Goal: Navigation & Orientation: Find specific page/section

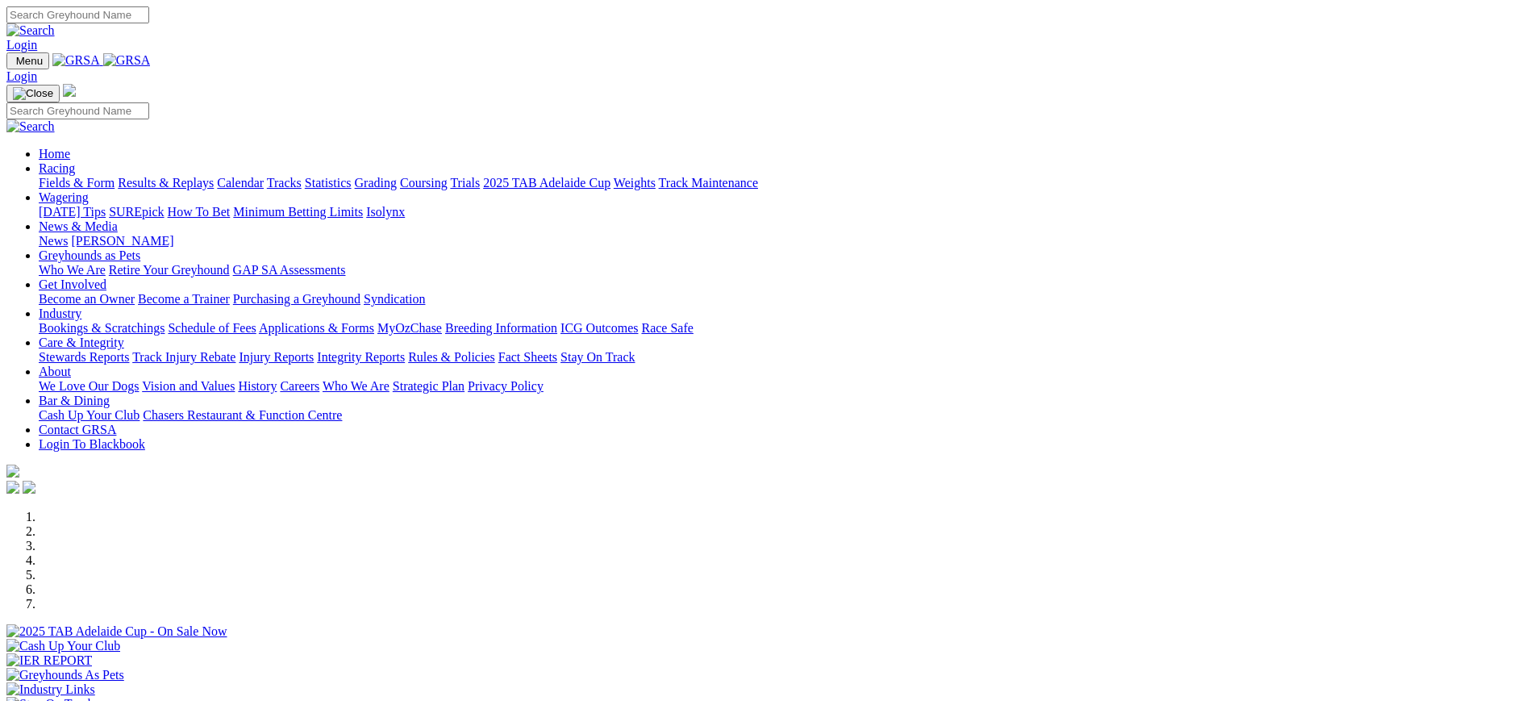
click at [68, 234] on link "News" at bounding box center [53, 241] width 29 height 14
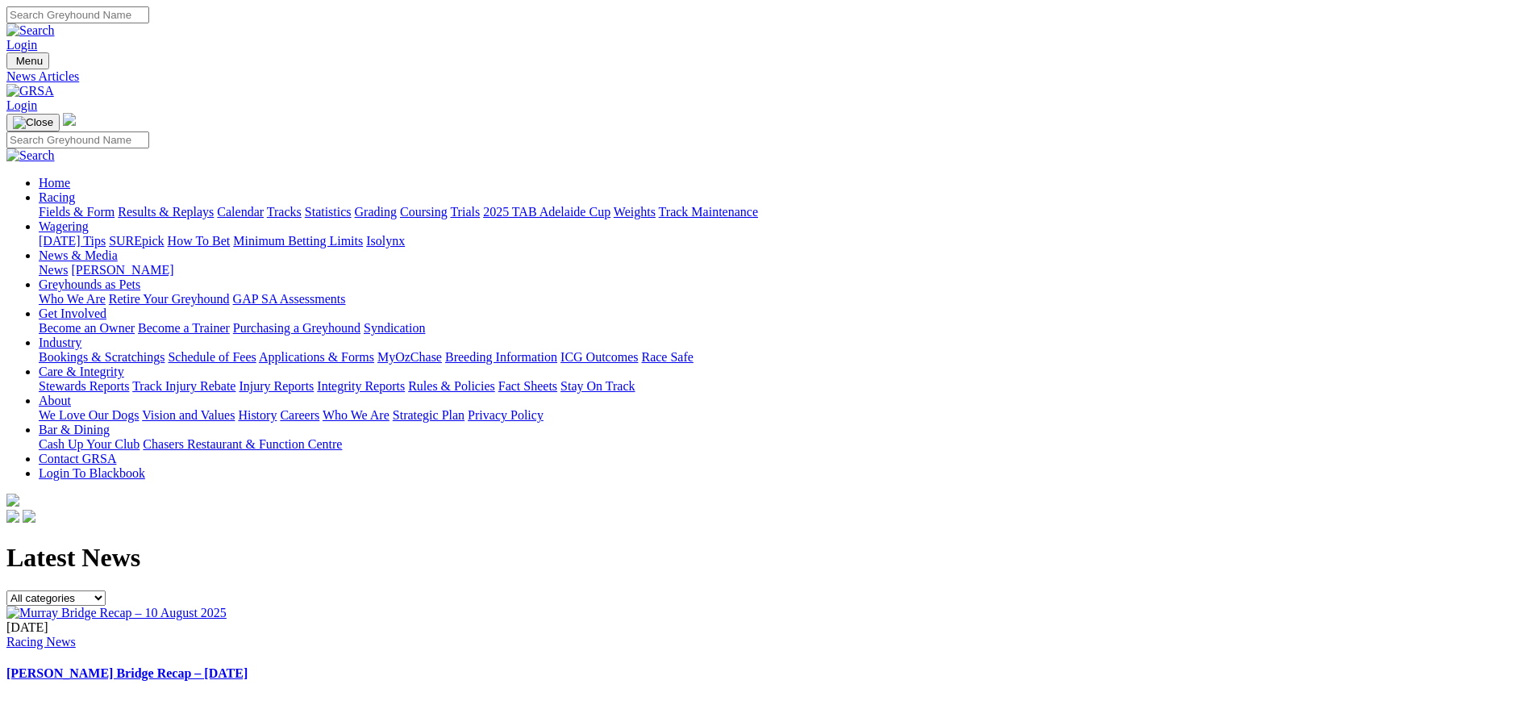
click at [54, 84] on img at bounding box center [30, 91] width 48 height 15
